Goal: Check status

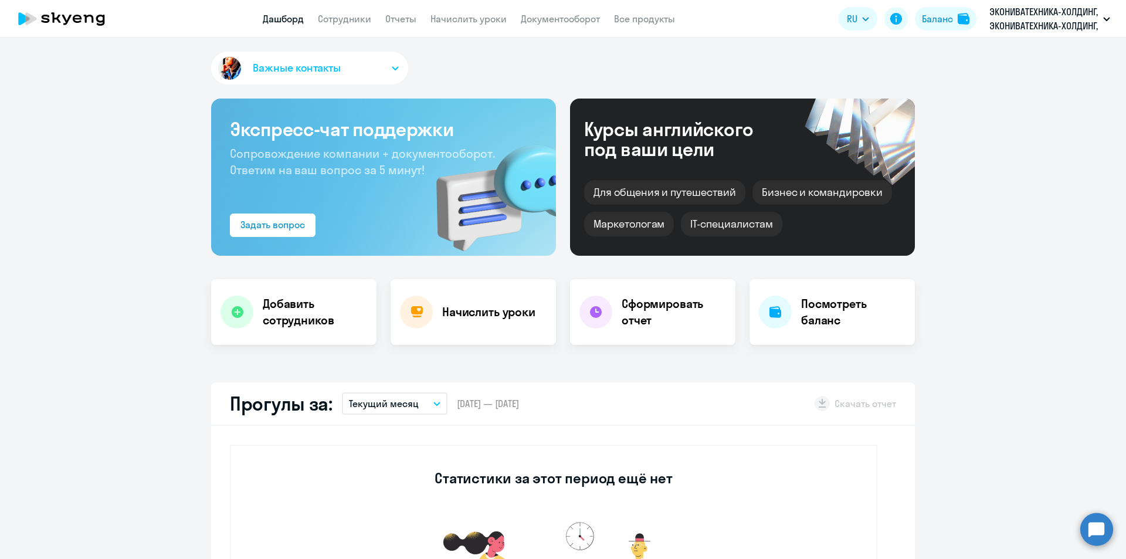
select select "30"
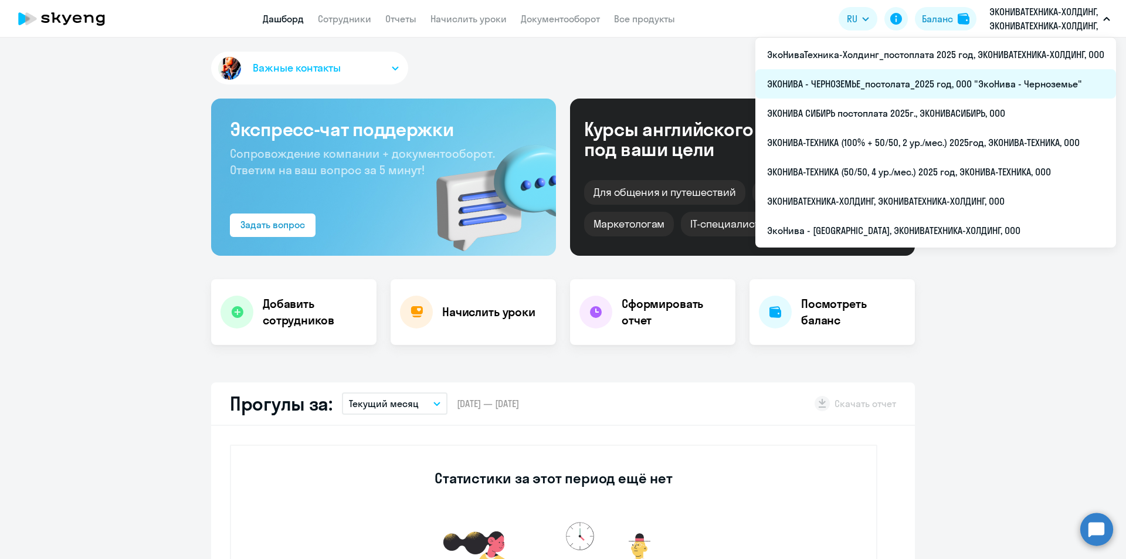
click at [905, 73] on li "ЭКОНИВА - ЧЕРНОЗЕМЬЕ_постолата_2025 год, ООО "ЭкоНива - Черноземье"" at bounding box center [935, 83] width 361 height 29
